Goal: Task Accomplishment & Management: Complete application form

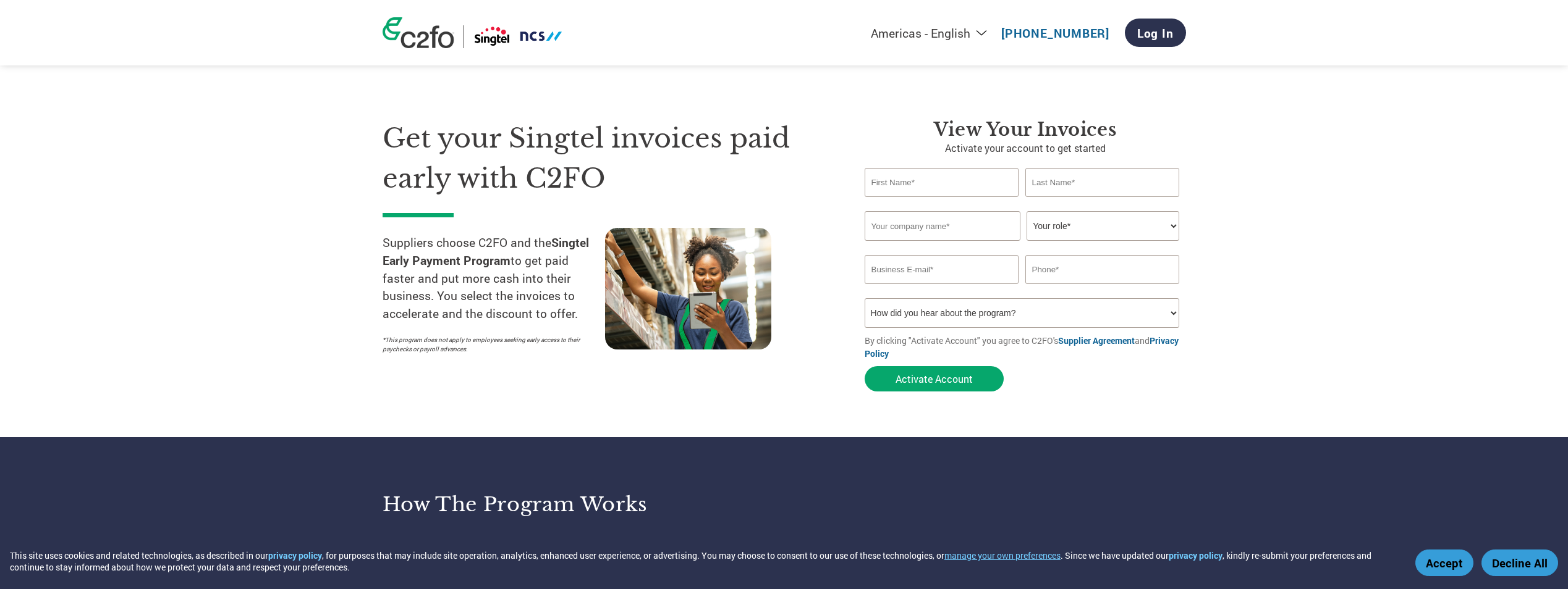
click at [944, 187] on input "text" at bounding box center [942, 183] width 154 height 29
type input "[PERSON_NAME]"
click at [1087, 183] on input "text" at bounding box center [1102, 183] width 154 height 29
type input "Gan"
click at [945, 239] on input "text" at bounding box center [943, 226] width 156 height 29
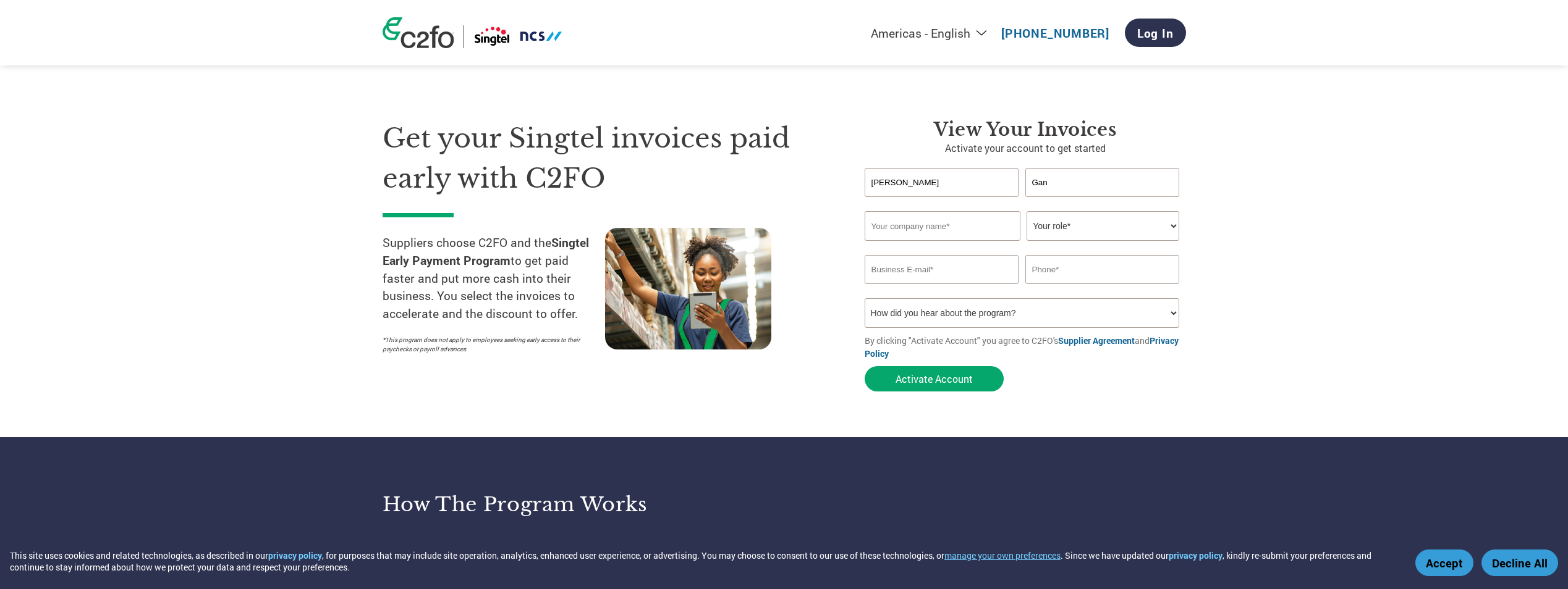
type input "Thermal Private Limited"
type input "[EMAIL_ADDRESS][DOMAIN_NAME]"
type input "6563954364"
click at [1147, 230] on select "Your role* CFO Controller Credit Manager Finance Director Treasurer CEO Preside…" at bounding box center [1102, 226] width 152 height 29
select select "ACCOUNTS_RECEIVABLE"
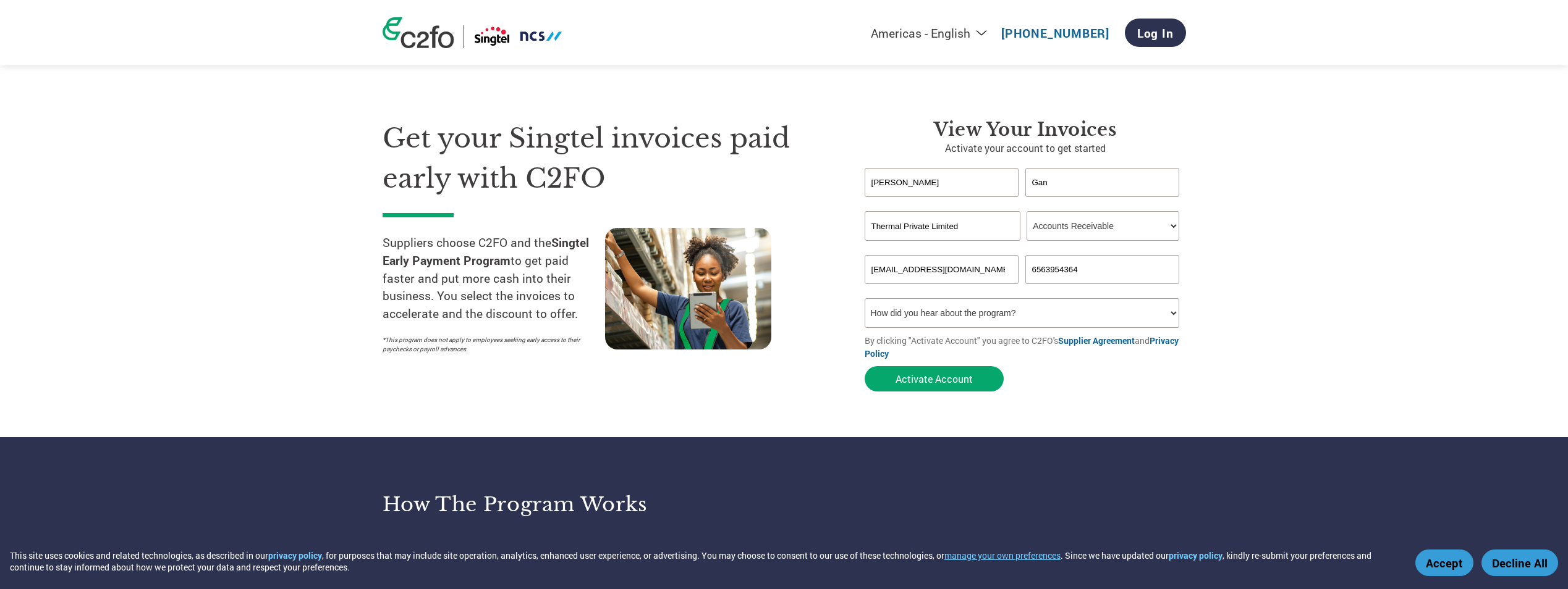
click at [1026, 211] on select "Your role* CFO Controller Credit Manager Finance Director Treasurer CEO Preside…" at bounding box center [1102, 226] width 152 height 29
click at [1167, 316] on select "How did you hear about the program? Received a letter Email Social Media Online…" at bounding box center [1023, 313] width 315 height 29
select select "Email"
click at [865, 298] on select "How did you hear about the program? Received a letter Email Social Media Online…" at bounding box center [1023, 313] width 315 height 29
click at [949, 374] on button "Activate Account" at bounding box center [934, 378] width 139 height 25
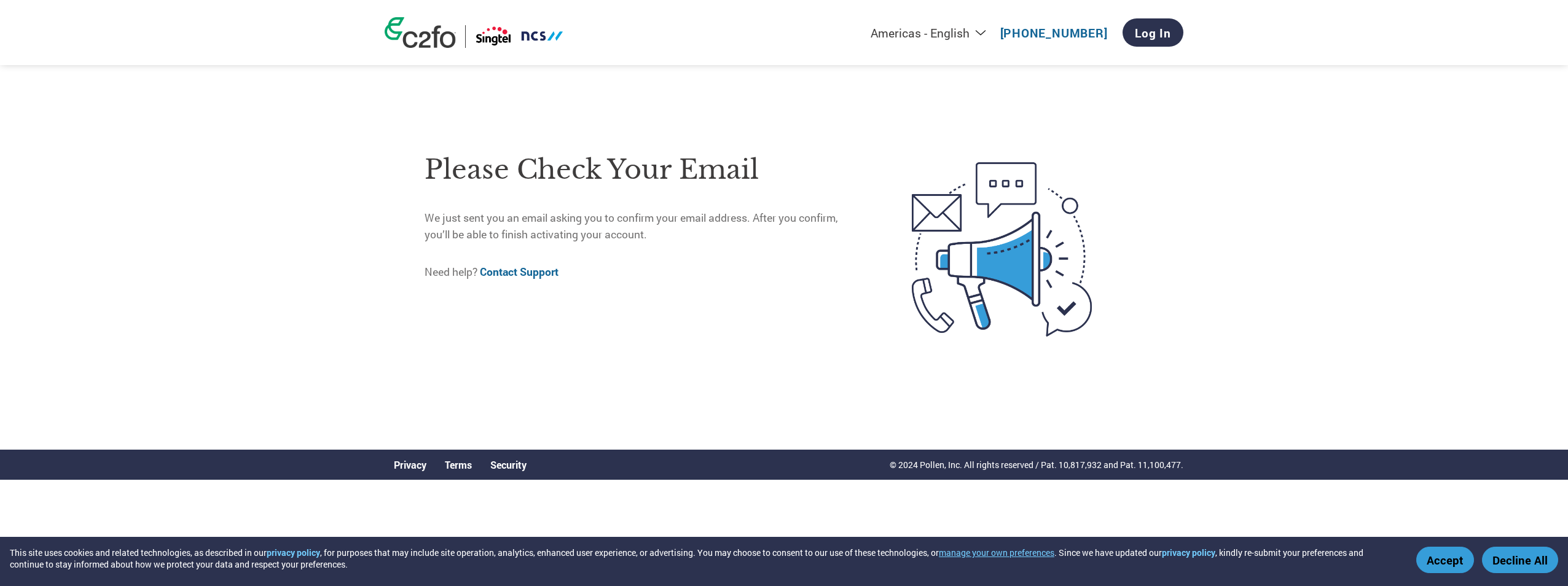
click at [1368, 367] on div "Americas - English Américas - Español [GEOGRAPHIC_DATA] - Português Amériques -…" at bounding box center [784, 215] width 1568 height 431
click at [1441, 558] on button "Accept" at bounding box center [1444, 559] width 57 height 27
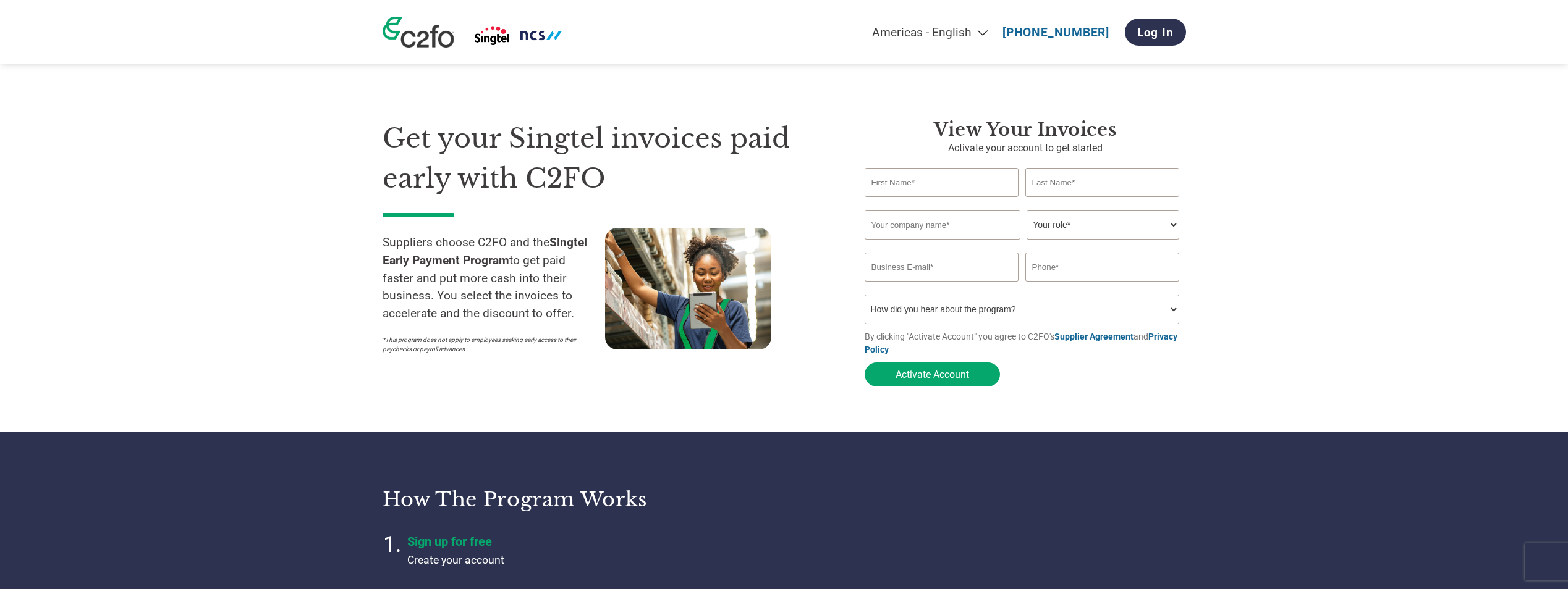
click at [881, 177] on input "text" at bounding box center [942, 183] width 154 height 29
type input "[PERSON_NAME]"
click at [1048, 183] on input "text" at bounding box center [1102, 183] width 154 height 29
type input "Gan"
click at [967, 223] on input "text" at bounding box center [943, 225] width 156 height 29
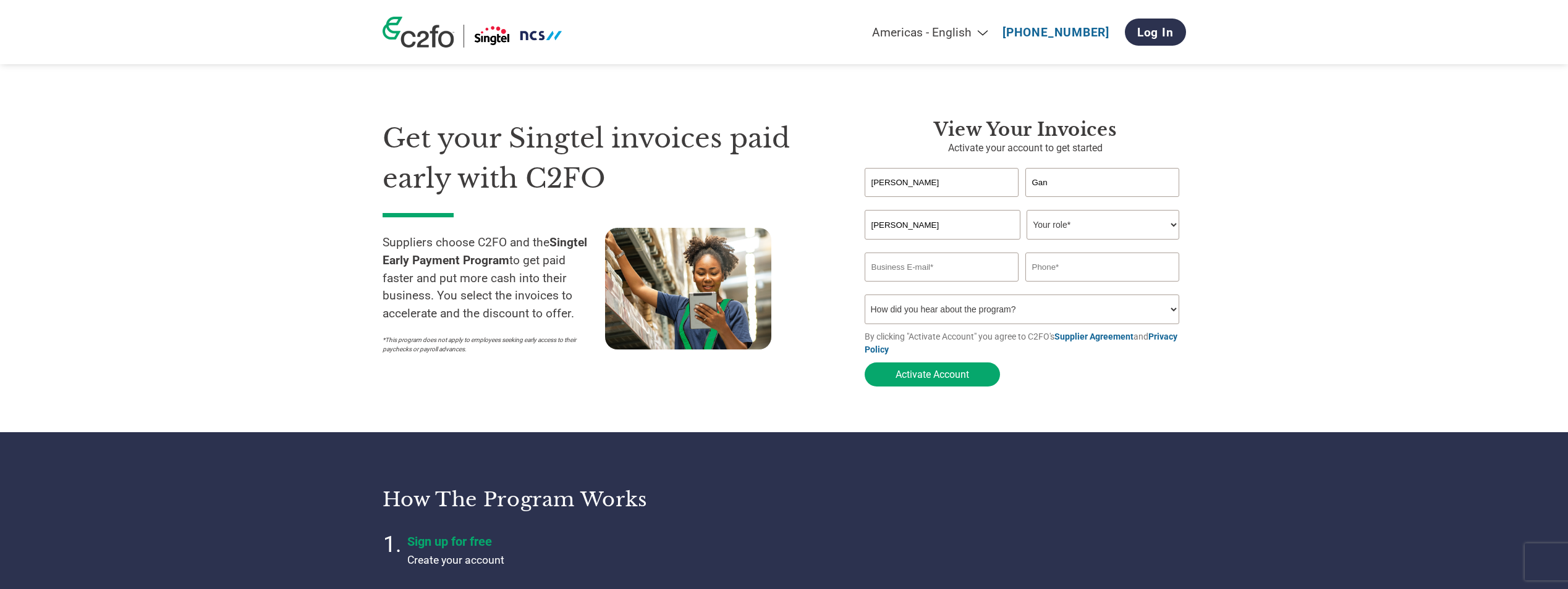
type input "Jardine Engineering (Singapore) Pte Ltd"
type input "bling624@yahoo.com"
type input "63954364"
click at [1090, 233] on select "Your role* CFO Controller Credit Manager Finance Director Treasurer CEO Preside…" at bounding box center [1102, 225] width 152 height 29
select select "ACCOUNTS_RECEIVABLE"
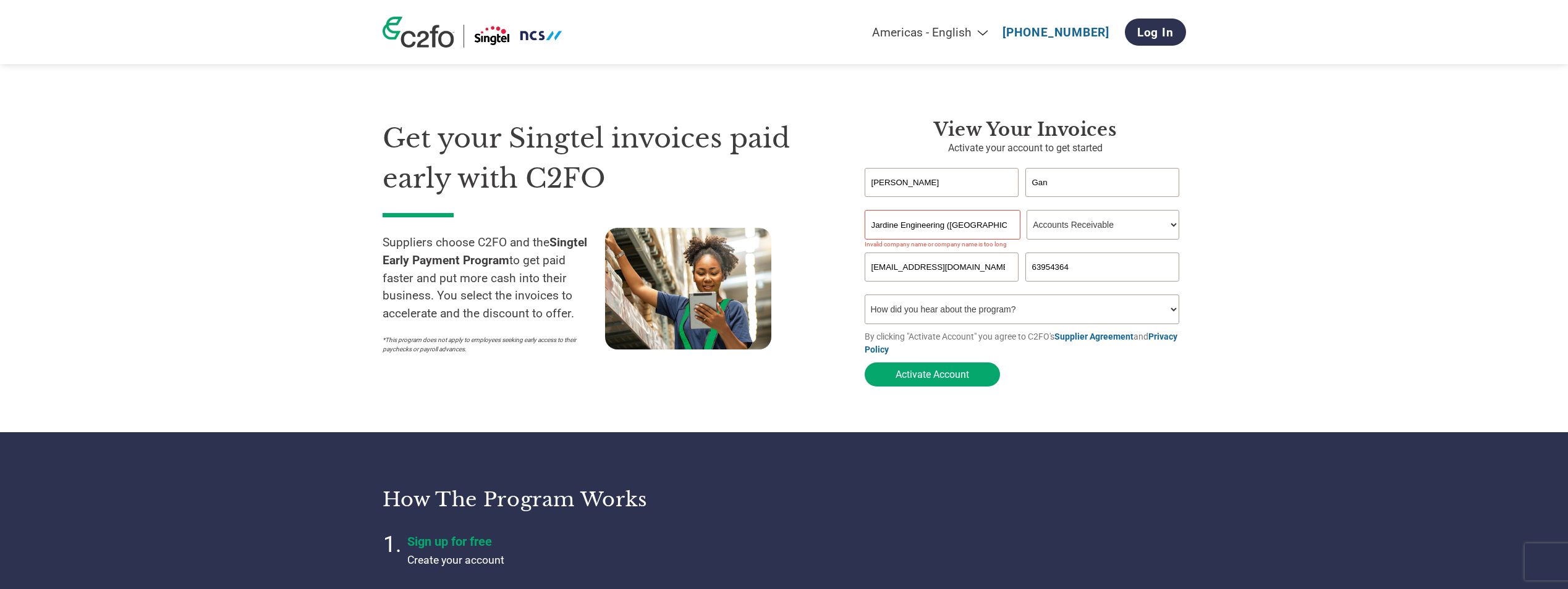
click at [1026, 211] on select "Your role* CFO Controller Credit Manager Finance Director Treasurer CEO Preside…" at bounding box center [1102, 225] width 152 height 29
click at [992, 279] on input "bling624@yahoo.com" at bounding box center [942, 267] width 154 height 29
click at [976, 272] on input "bling624@yahoo.com" at bounding box center [942, 267] width 154 height 29
drag, startPoint x: 980, startPoint y: 272, endPoint x: 655, endPoint y: 257, distance: 325.3
click at [655, 257] on div "Get your Singtel invoices paid early with C2FO Suppliers choose C2FO and the Si…" at bounding box center [784, 231] width 804 height 324
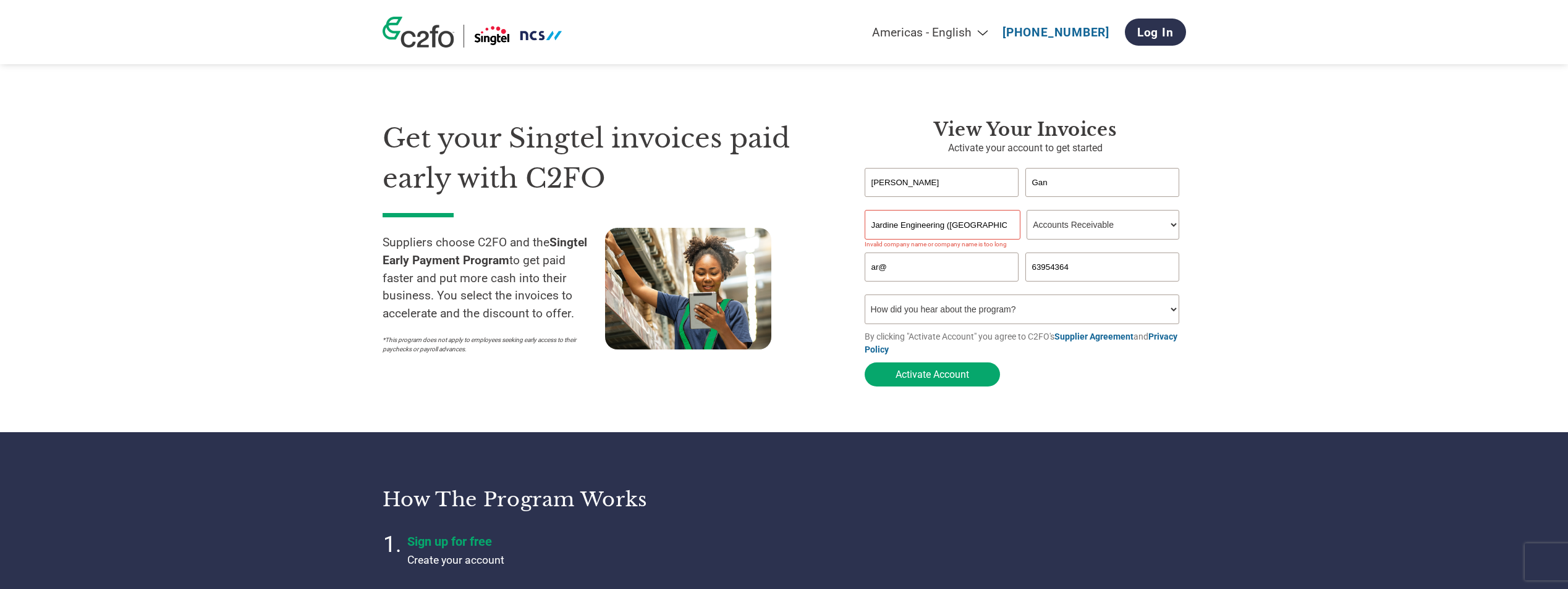
type input "ar@jec.com"
click at [951, 322] on select "How did you hear about the program? Received a letter Email Social Media Online…" at bounding box center [1023, 309] width 315 height 29
select select "Email"
click at [865, 298] on select "How did you hear about the program? Received a letter Email Social Media Online…" at bounding box center [1023, 309] width 315 height 29
click at [935, 379] on button "Activate Account" at bounding box center [932, 375] width 135 height 24
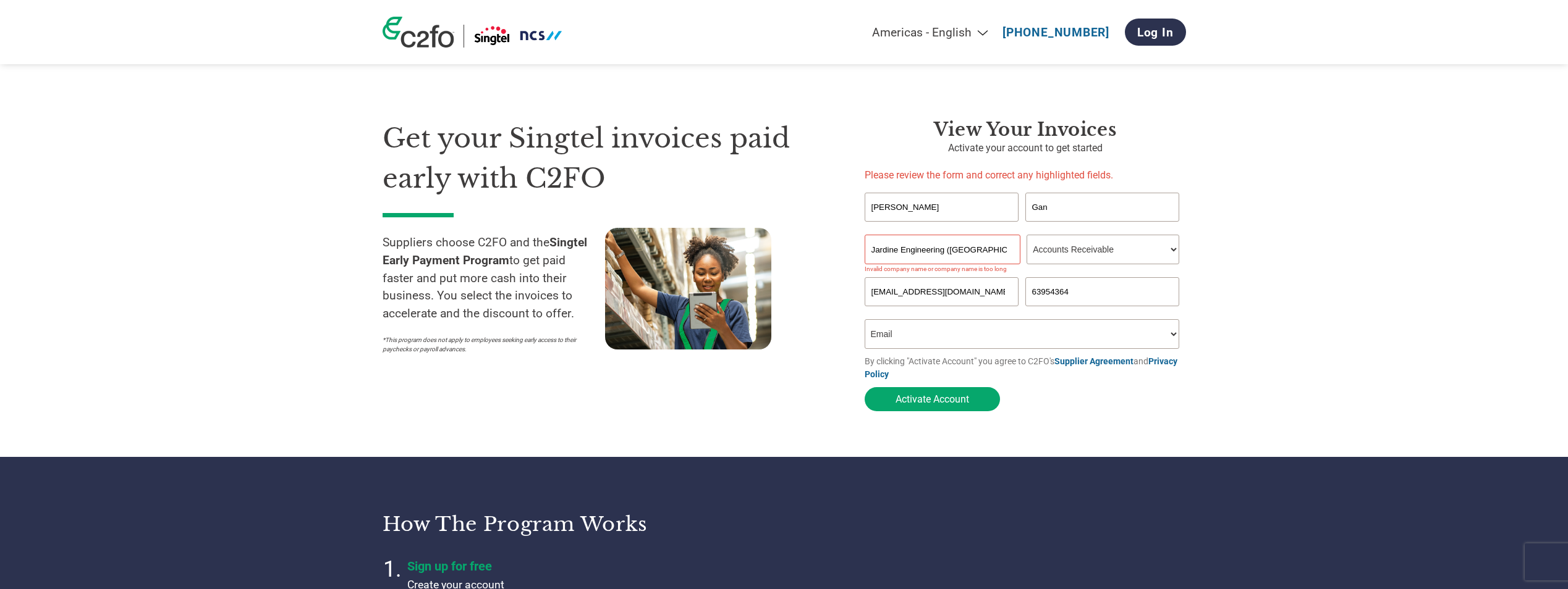
click at [943, 257] on input "Jardine Engineering (Singapore) Pte Ltd" at bounding box center [943, 250] width 156 height 29
click at [979, 402] on button "Activate Account" at bounding box center [932, 400] width 135 height 24
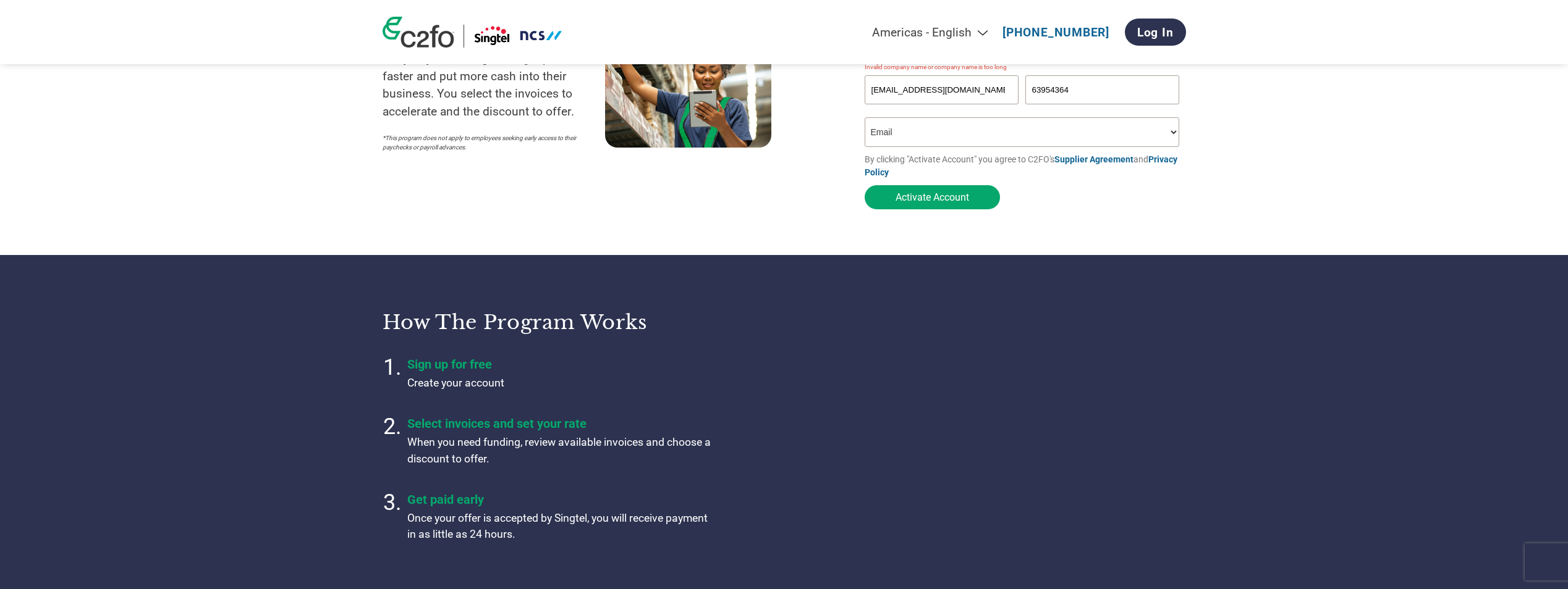
scroll to position [62, 0]
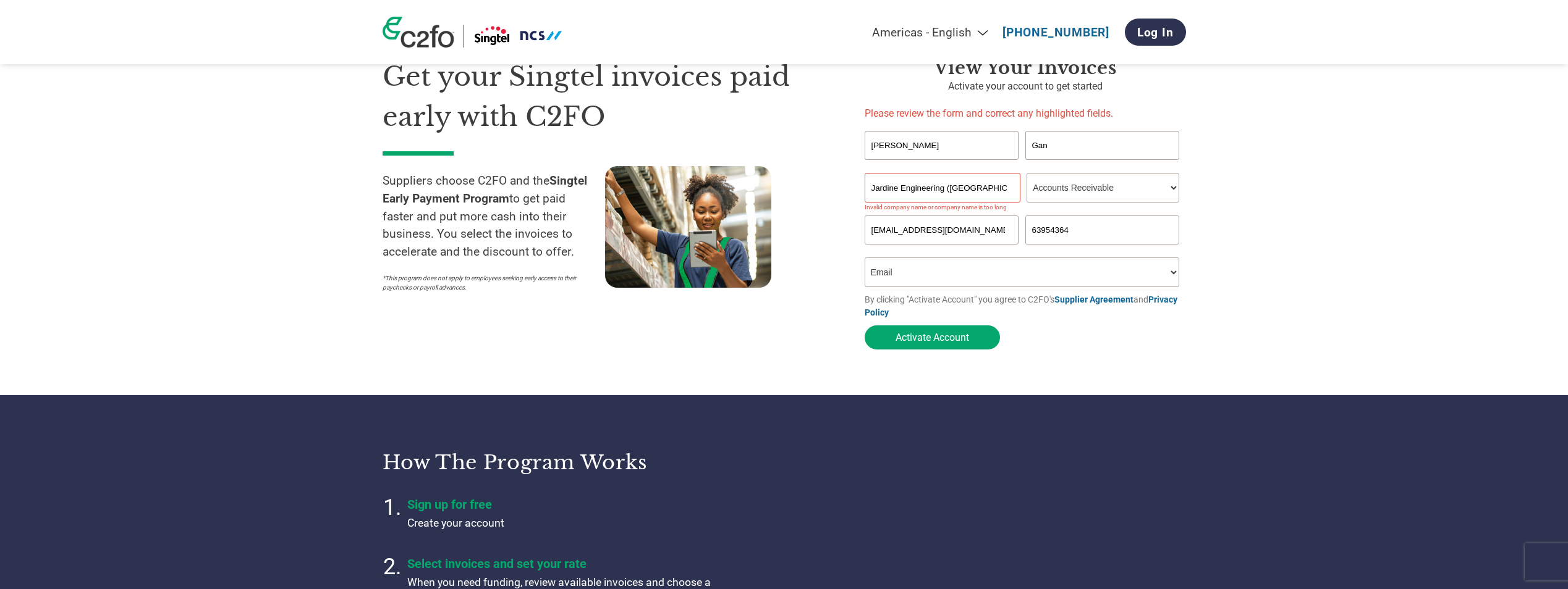
click at [972, 187] on input "Jardine Engineering (Singapore) Pte Ltd" at bounding box center [943, 188] width 156 height 29
drag, startPoint x: 891, startPoint y: 185, endPoint x: 701, endPoint y: 178, distance: 190.1
click at [704, 180] on div "Get your Singtel invoices paid early with C2FO Suppliers choose C2FO and the Si…" at bounding box center [784, 182] width 804 height 349
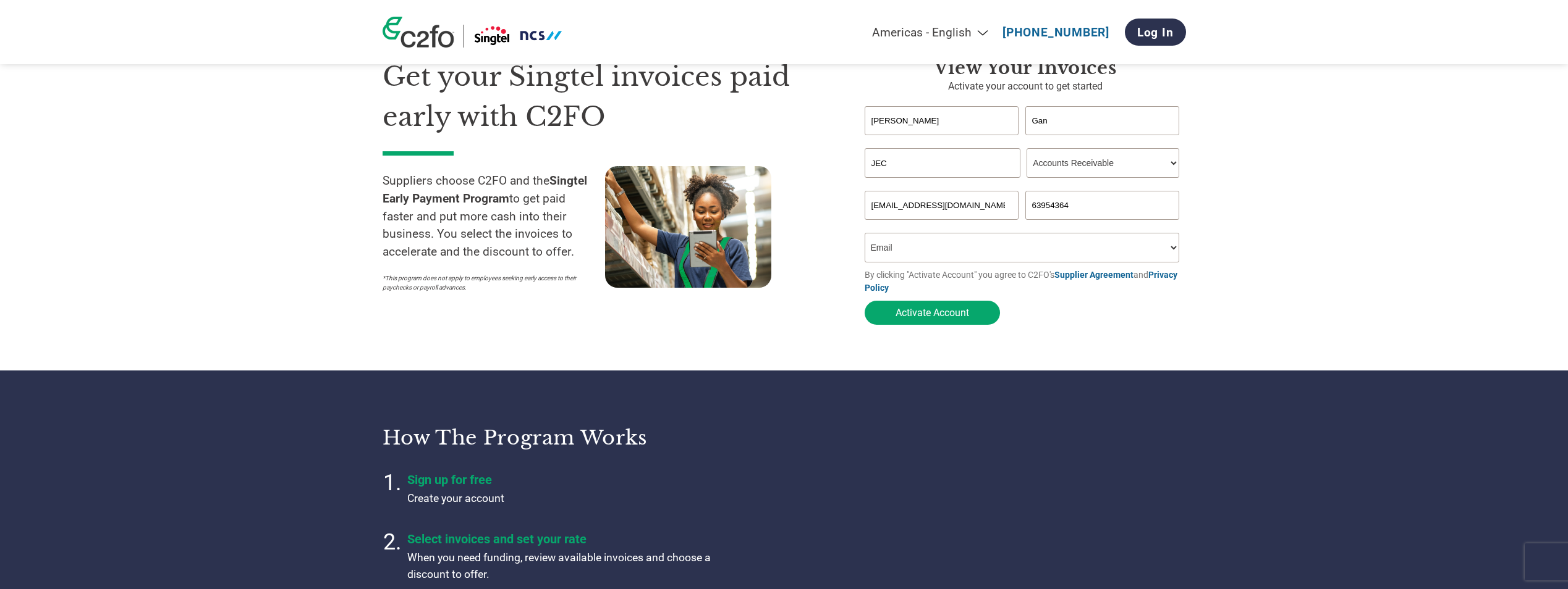
type input "JECS"
click at [949, 311] on button "Activate Account" at bounding box center [932, 313] width 135 height 24
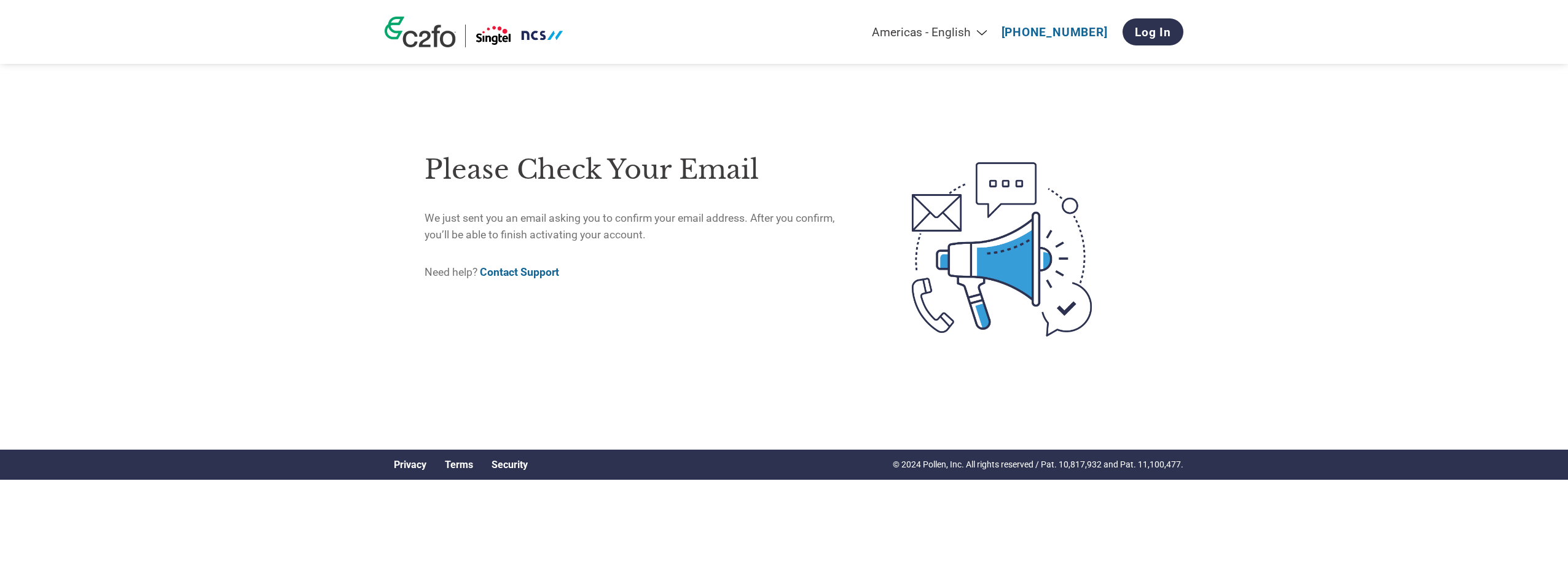
click at [463, 366] on div "Please check your email We just sent you an email asking you to confirm your em…" at bounding box center [784, 249] width 799 height 401
